Goal: Information Seeking & Learning: Learn about a topic

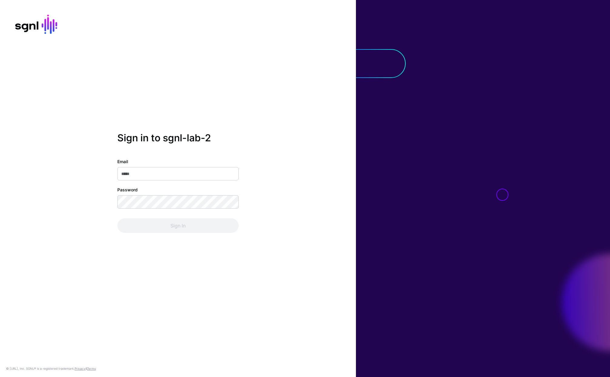
click at [175, 178] on input "Email" at bounding box center [177, 173] width 121 height 13
type input "**********"
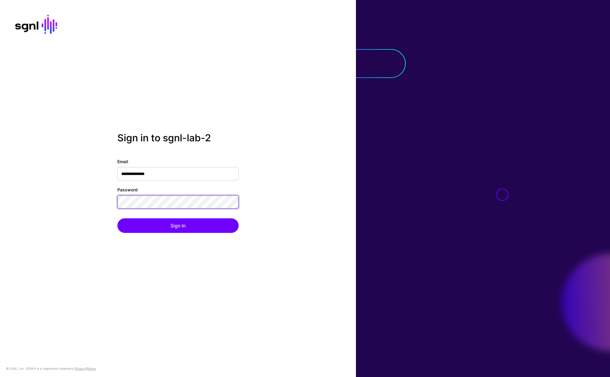
click at [117, 218] on button "Sign In" at bounding box center [177, 225] width 121 height 15
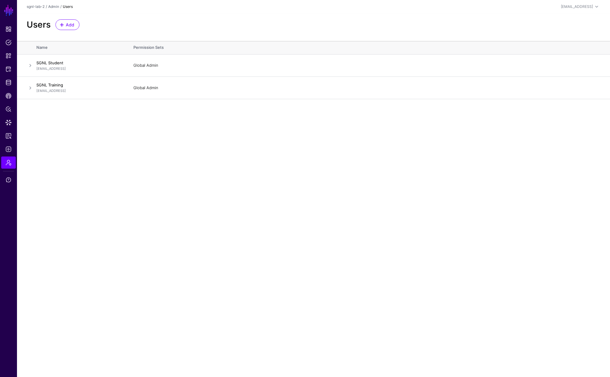
click at [301, 189] on main "SGNL Dashboard Policies Snippets Protected Systems Identity Data Fabric CAEP Hu…" at bounding box center [305, 188] width 610 height 377
click at [6, 367] on link at bounding box center [8, 367] width 17 height 7
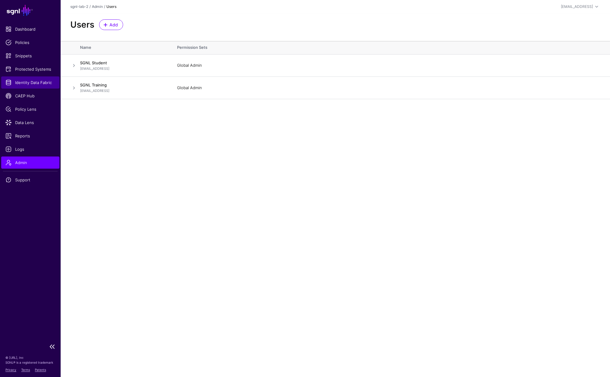
click at [26, 85] on span "Identity Data Fabric" at bounding box center [30, 82] width 50 height 6
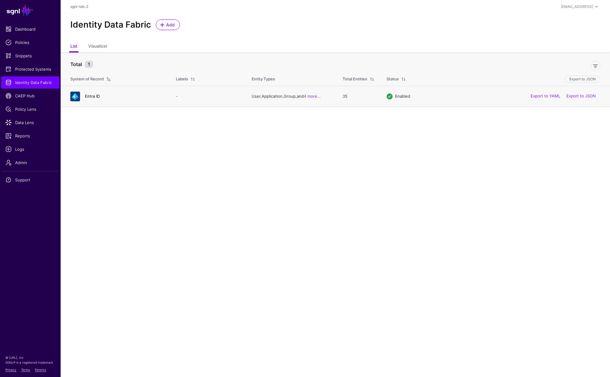
click at [93, 96] on link "Entra ID" at bounding box center [92, 96] width 15 height 5
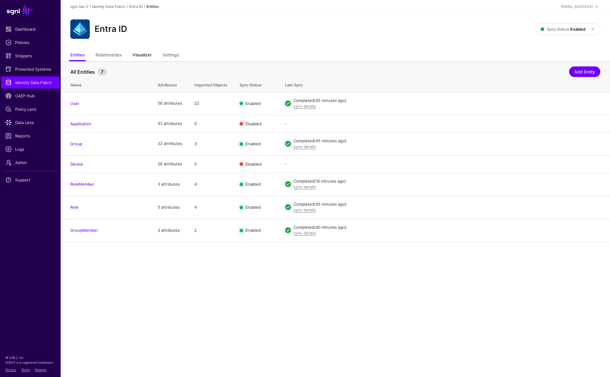
click at [150, 53] on link "Visualizer" at bounding box center [141, 56] width 19 height 12
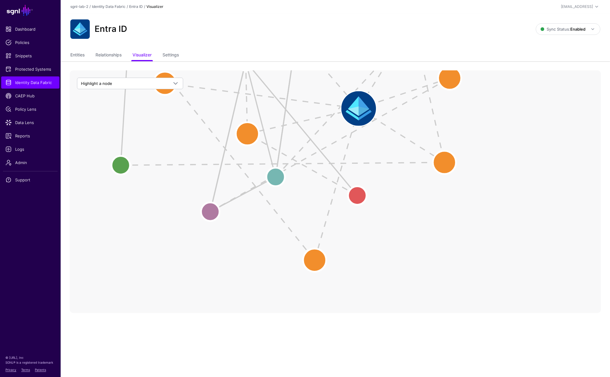
drag, startPoint x: 317, startPoint y: 208, endPoint x: 254, endPoint y: 310, distance: 119.6
click at [254, 314] on main "SGNL Dashboard Policies Snippets Protected Systems Identity Data Fabric CAEP Hu…" at bounding box center [305, 188] width 610 height 377
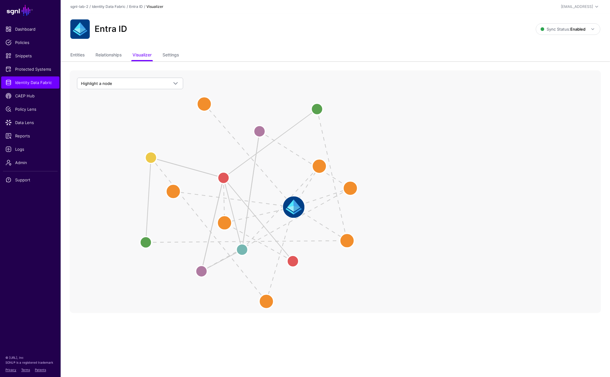
drag, startPoint x: 240, startPoint y: 247, endPoint x: 222, endPoint y: 288, distance: 44.5
click at [222, 290] on icon "Role Member Role User Member Role User Member Group Group Member Group User Rol…" at bounding box center [335, 191] width 531 height 242
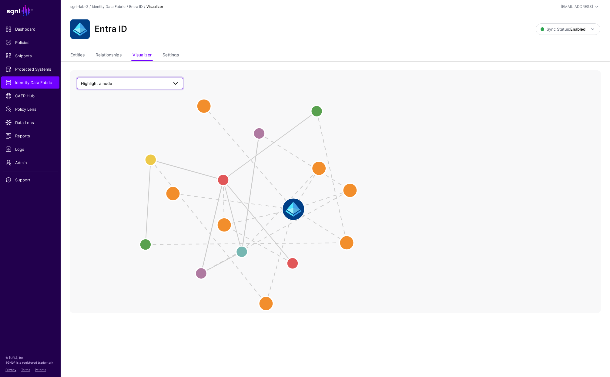
click at [100, 81] on span "Highlight a node" at bounding box center [96, 83] width 31 height 5
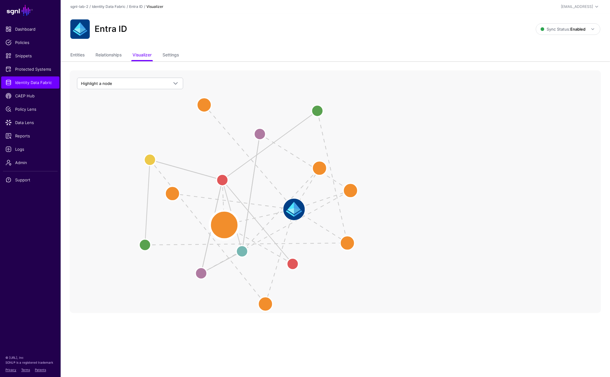
click at [224, 224] on circle at bounding box center [224, 224] width 29 height 29
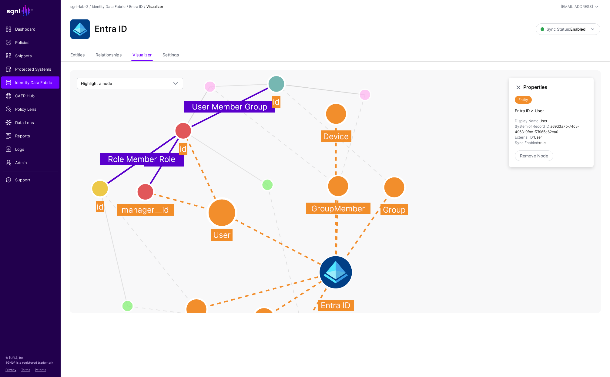
drag, startPoint x: 215, startPoint y: 176, endPoint x: 180, endPoint y: 127, distance: 61.0
click at [180, 127] on circle at bounding box center [182, 130] width 17 height 17
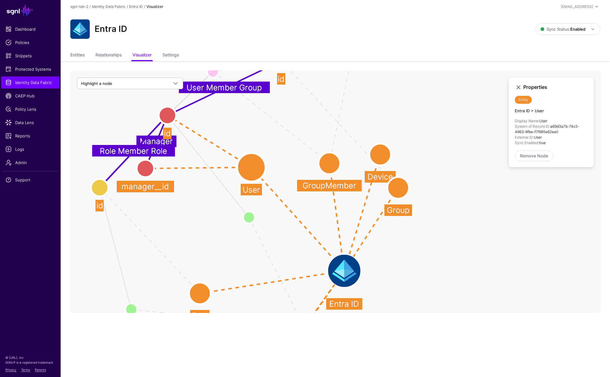
drag, startPoint x: 215, startPoint y: 209, endPoint x: 248, endPoint y: 163, distance: 57.1
click at [248, 163] on circle at bounding box center [251, 167] width 29 height 29
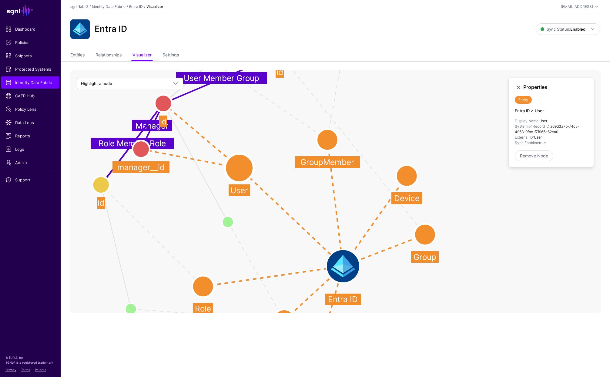
drag, startPoint x: 395, startPoint y: 200, endPoint x: 422, endPoint y: 239, distance: 48.3
click at [422, 239] on circle at bounding box center [425, 235] width 22 height 22
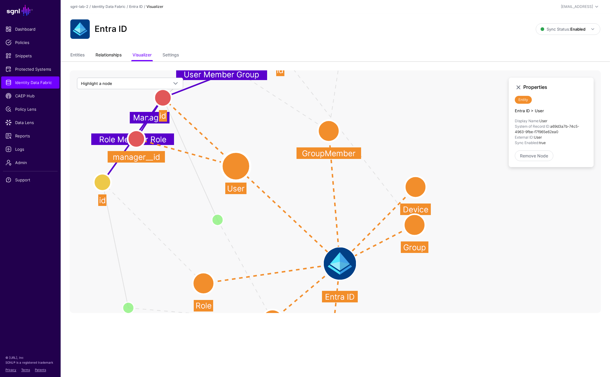
click at [115, 54] on link "Relationships" at bounding box center [108, 56] width 26 height 12
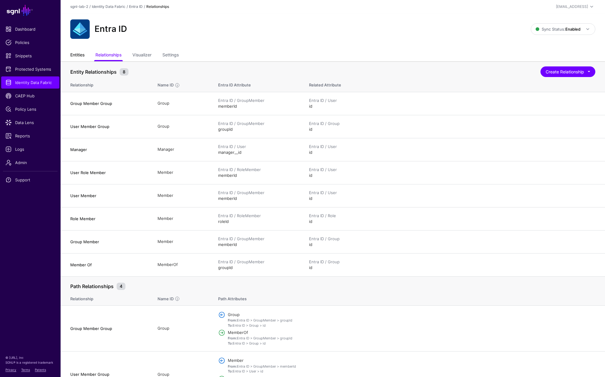
click at [74, 57] on link "Entities" at bounding box center [77, 56] width 14 height 12
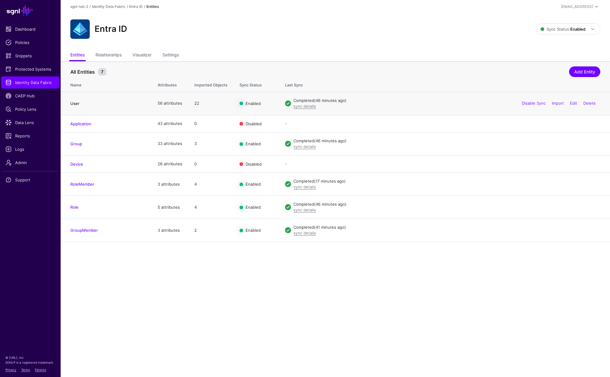
click at [76, 105] on link "User" at bounding box center [74, 103] width 9 height 5
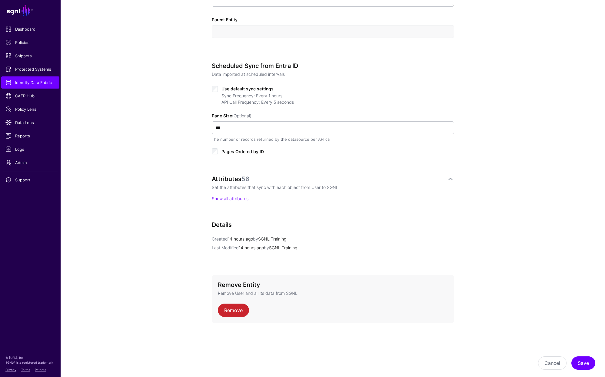
scroll to position [251, 0]
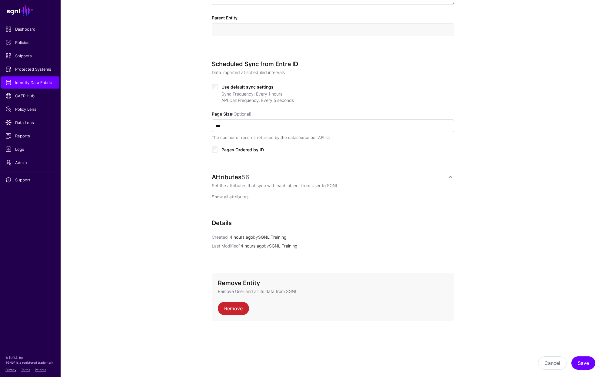
click at [235, 198] on link "Show all attributes" at bounding box center [230, 196] width 37 height 5
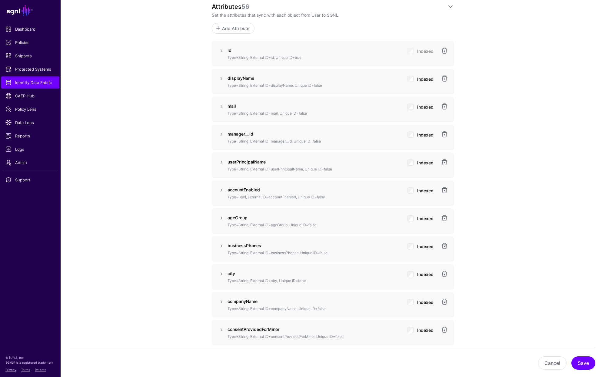
scroll to position [422, 0]
click at [222, 51] on link at bounding box center [221, 50] width 7 height 7
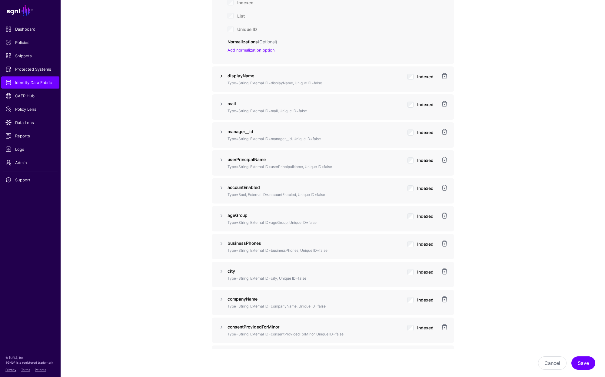
click at [219, 78] on link at bounding box center [221, 75] width 7 height 7
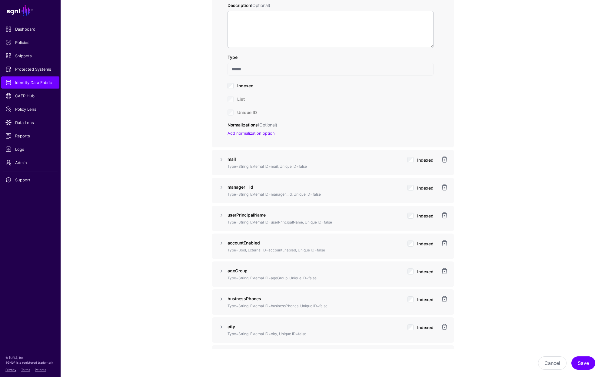
scroll to position [790, 0]
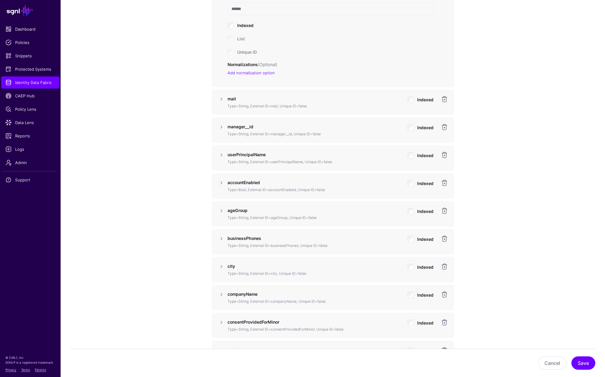
click at [230, 101] on strong "mail" at bounding box center [232, 98] width 8 height 5
click at [226, 102] on div "mail Type=String, External ID=mail, Unique ID=false Indexed" at bounding box center [333, 101] width 216 height 13
click at [222, 99] on link at bounding box center [221, 98] width 7 height 7
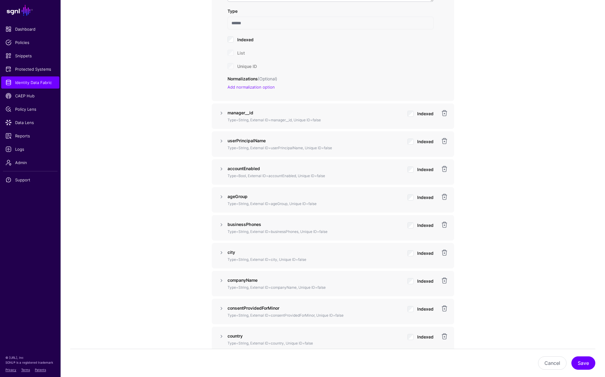
scroll to position [988, 0]
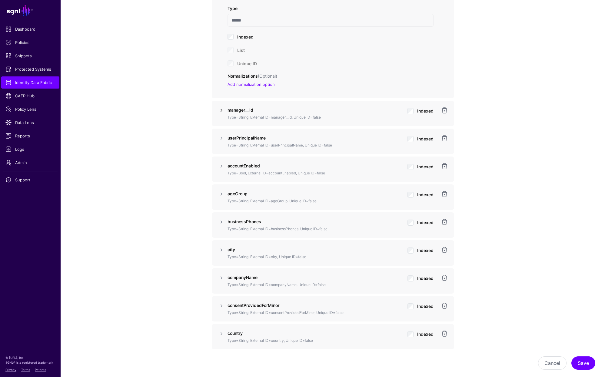
click at [225, 112] on link at bounding box center [221, 110] width 7 height 7
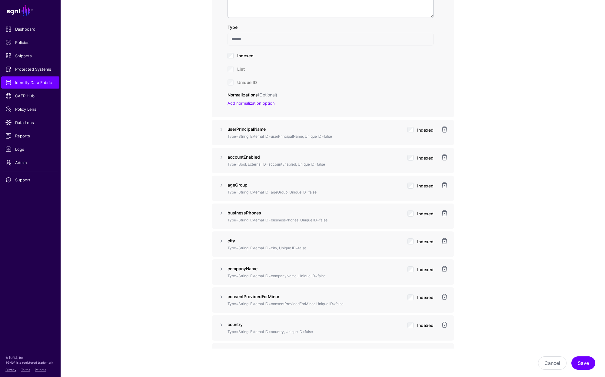
scroll to position [1181, 0]
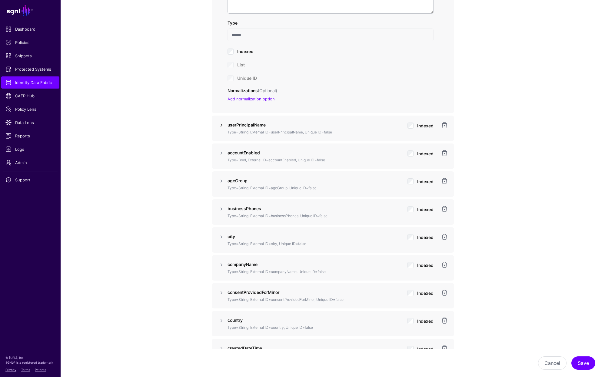
click at [225, 127] on link at bounding box center [221, 124] width 7 height 7
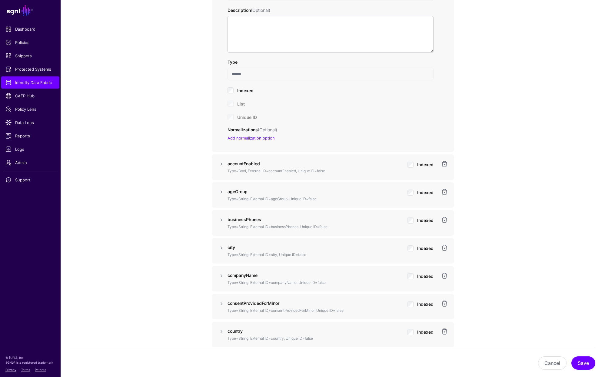
scroll to position [1405, 0]
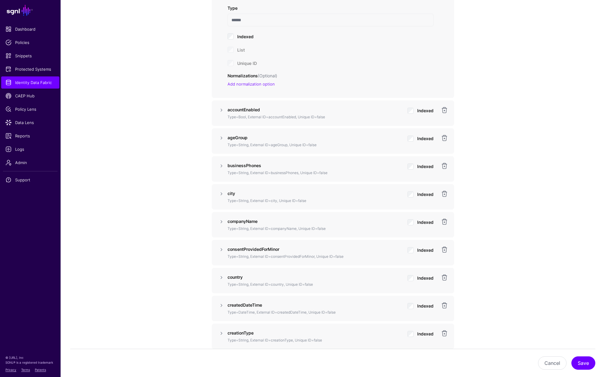
click at [225, 112] on div "accountEnabled Type=Bool, External ID=accountEnabled, Unique ID=false Indexed" at bounding box center [333, 112] width 216 height 13
click at [221, 109] on link at bounding box center [221, 109] width 7 height 7
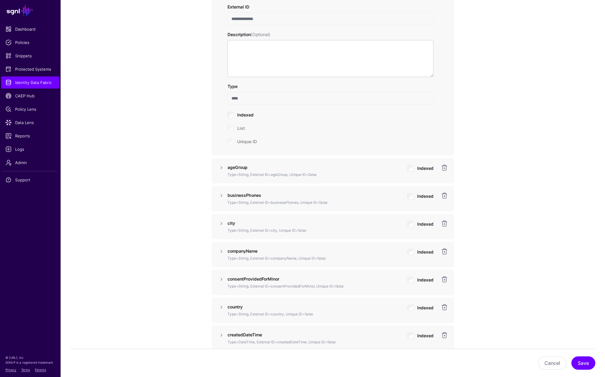
scroll to position [1536, 0]
click at [222, 169] on link at bounding box center [221, 167] width 7 height 7
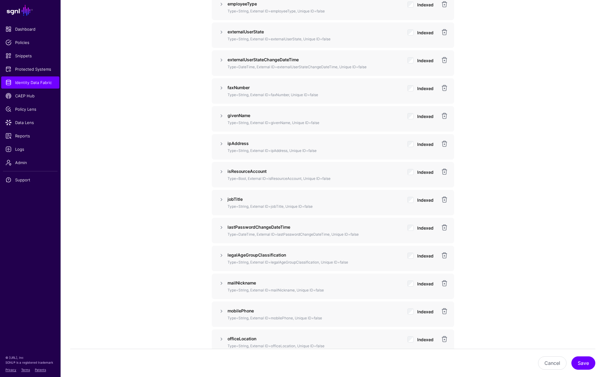
scroll to position [2276, 0]
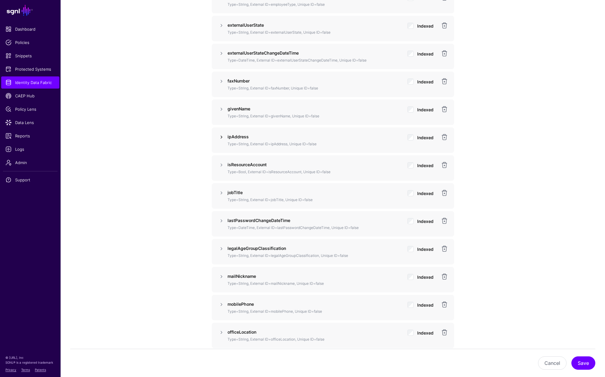
click at [223, 137] on link at bounding box center [221, 136] width 7 height 7
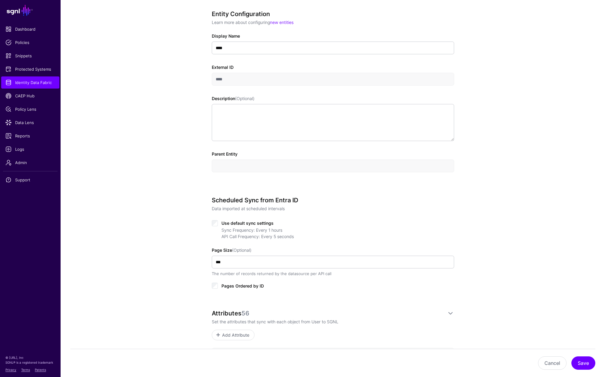
scroll to position [0, 0]
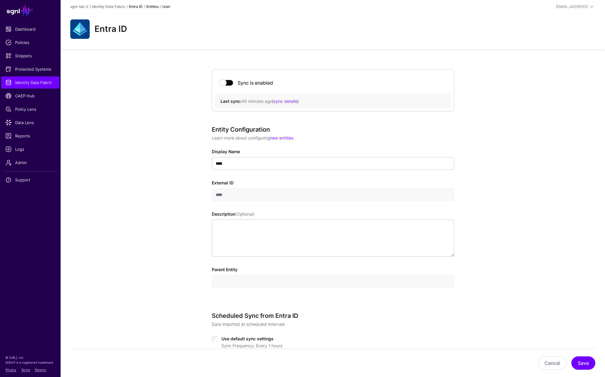
click at [136, 8] on link "Entra ID" at bounding box center [136, 6] width 14 height 5
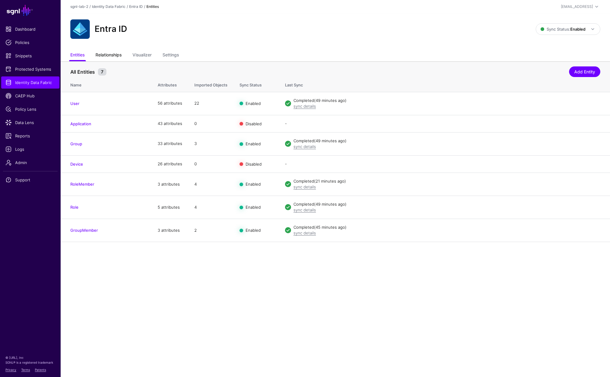
click at [118, 57] on link "Relationships" at bounding box center [108, 56] width 26 height 12
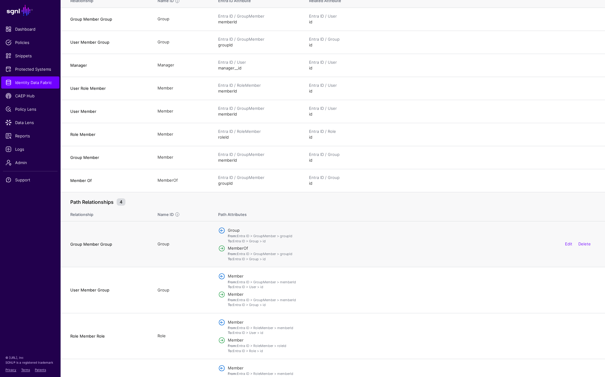
scroll to position [86, 0]
